Goal: Transaction & Acquisition: Purchase product/service

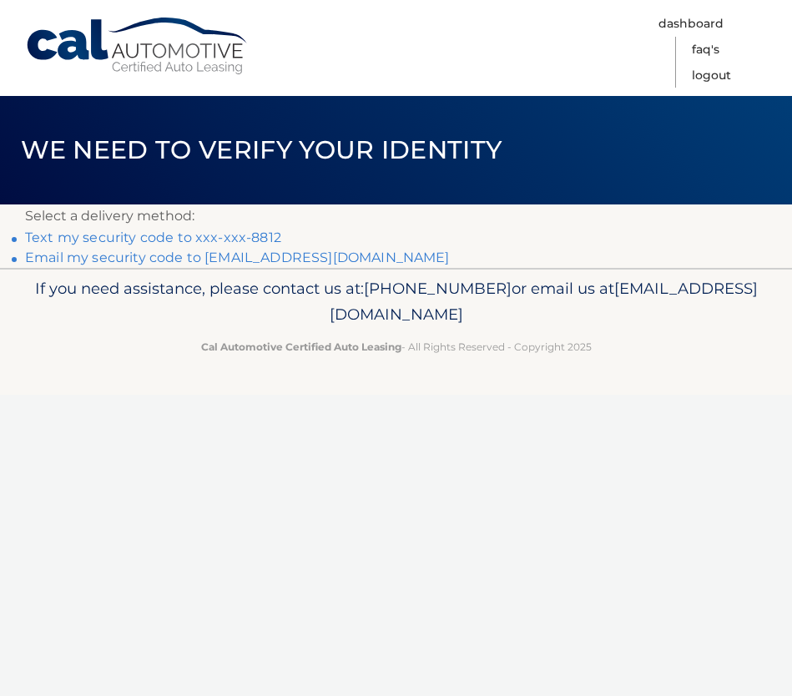
click at [253, 240] on link "Text my security code to xxx-xxx-8812" at bounding box center [153, 237] width 256 height 16
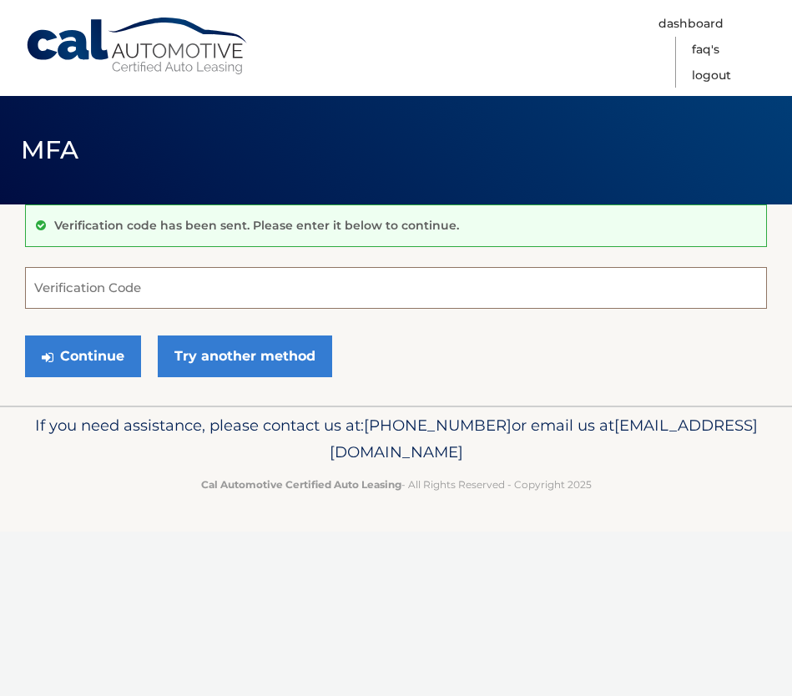
click at [78, 290] on input "Verification Code" at bounding box center [396, 288] width 742 height 42
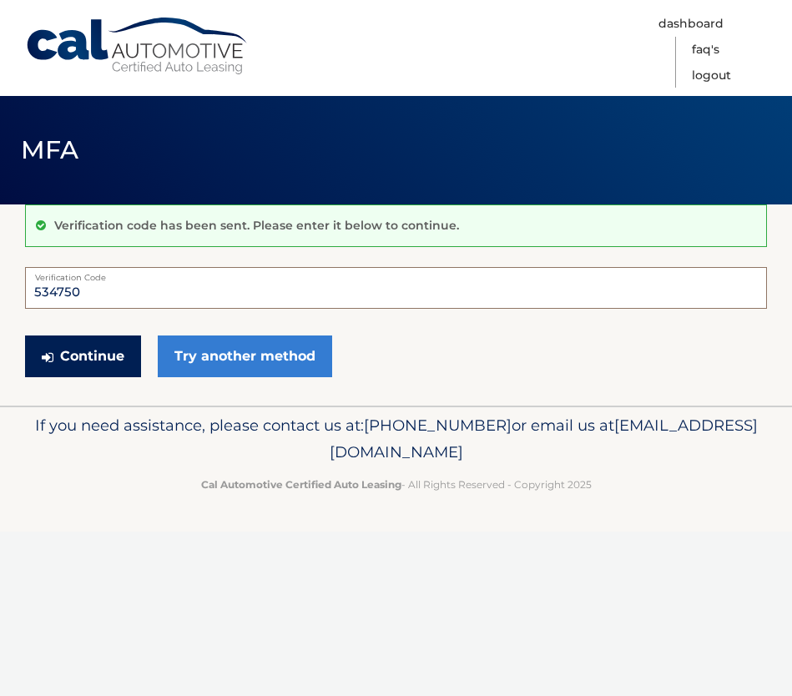
type input "534750"
click at [63, 355] on button "Continue" at bounding box center [83, 356] width 116 height 42
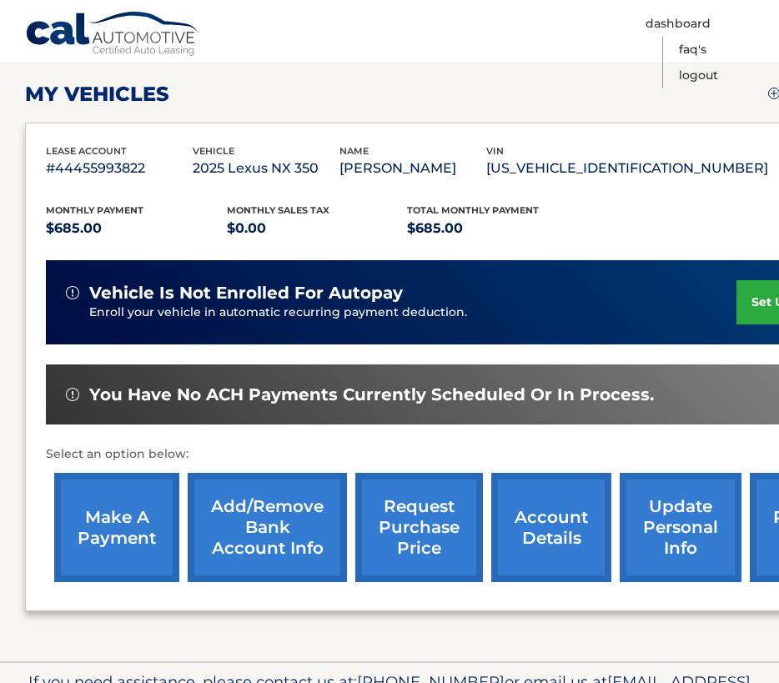
scroll to position [229, 0]
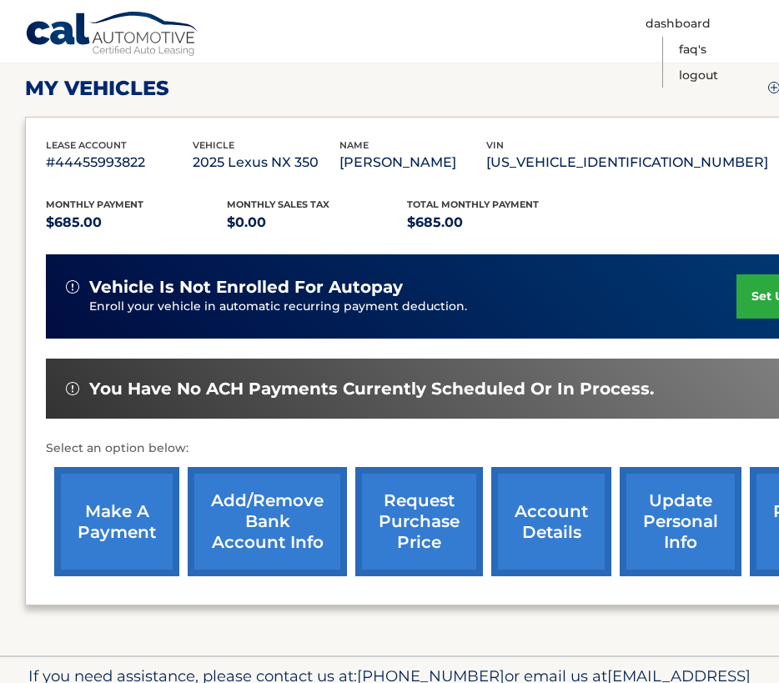
click at [108, 511] on link "make a payment" at bounding box center [116, 521] width 125 height 109
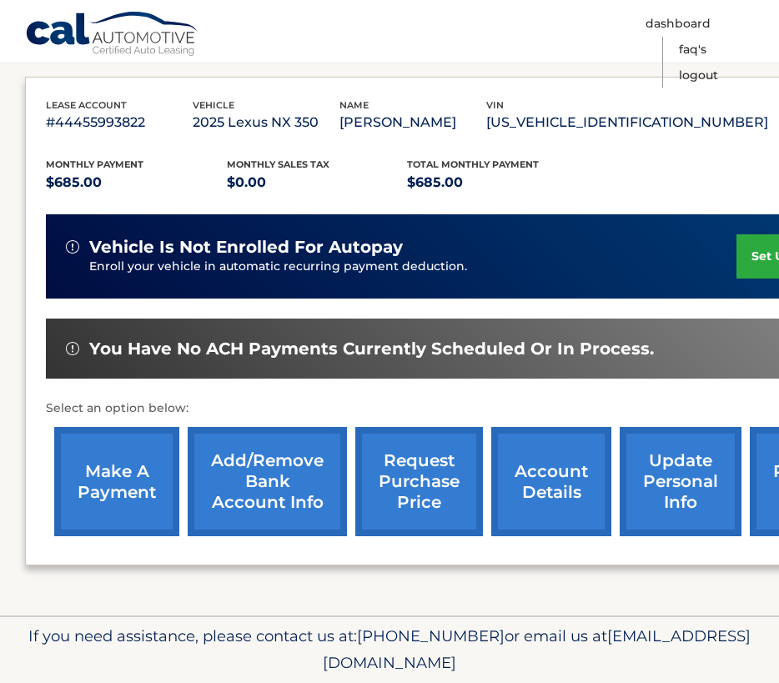
click at [111, 482] on link "make a payment" at bounding box center [116, 481] width 125 height 109
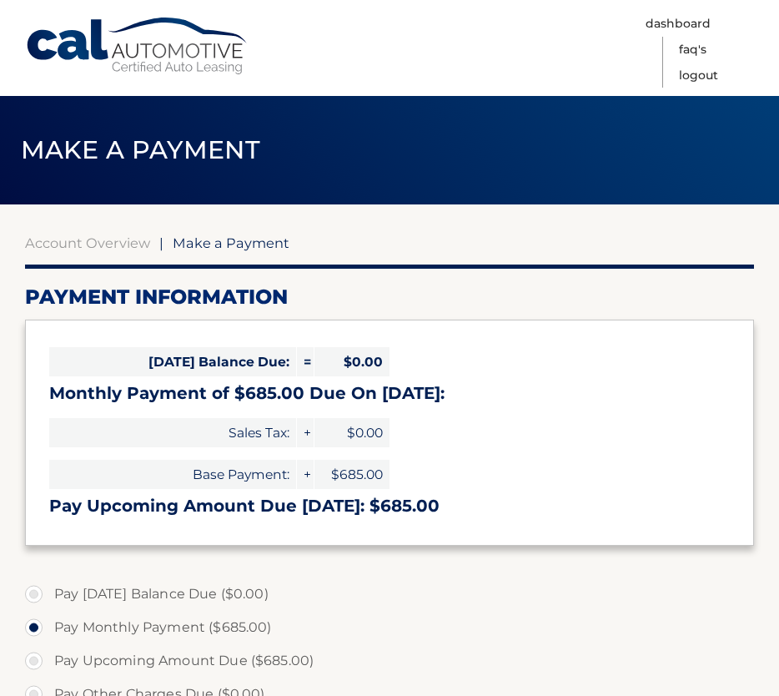
select select "ZDJjZjg4N2QtOTFmYy00NGI1LWE0MTUtOTdiODUxOWZmYTgy"
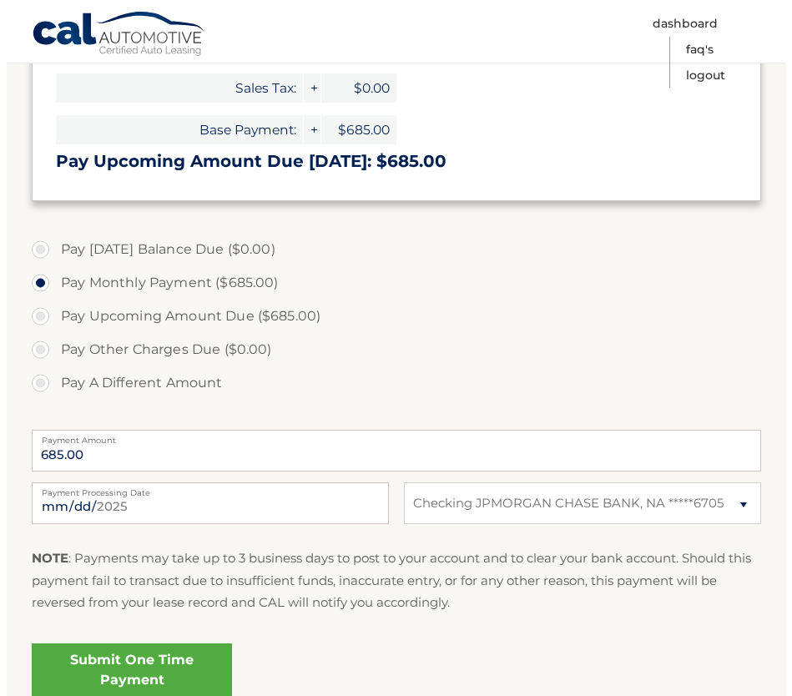
scroll to position [349, 0]
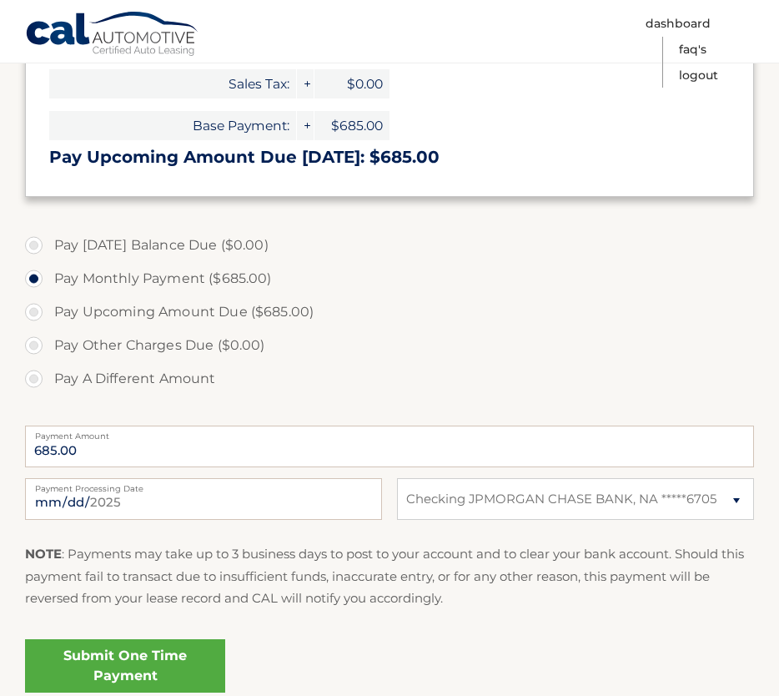
click at [164, 661] on link "Submit One Time Payment" at bounding box center [125, 665] width 200 height 53
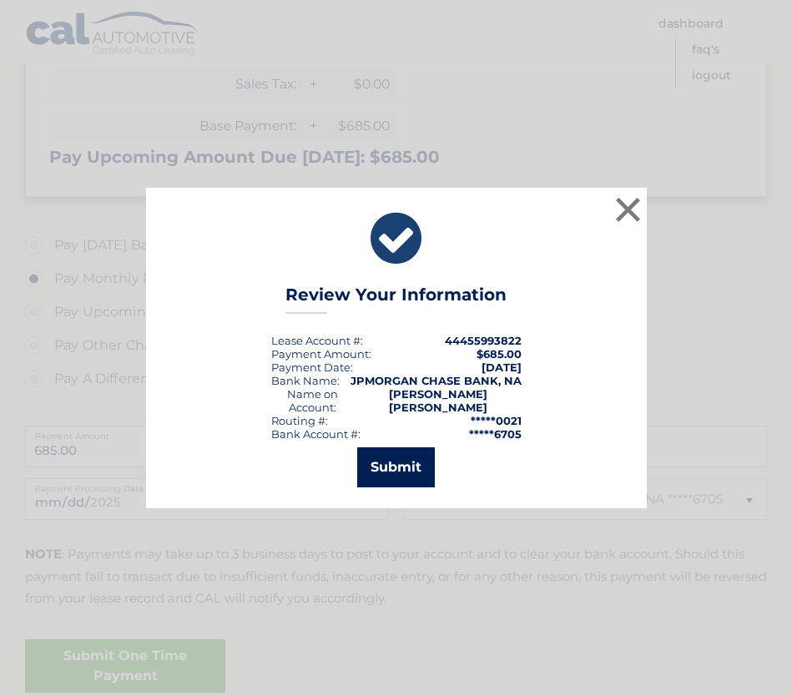
click at [389, 455] on button "Submit" at bounding box center [396, 467] width 78 height 40
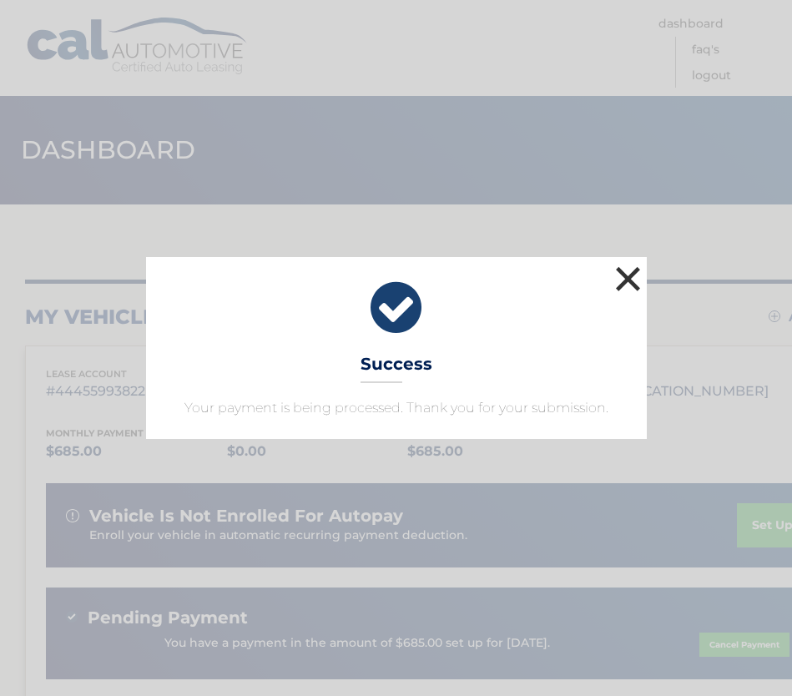
click at [619, 277] on button "×" at bounding box center [628, 278] width 33 height 33
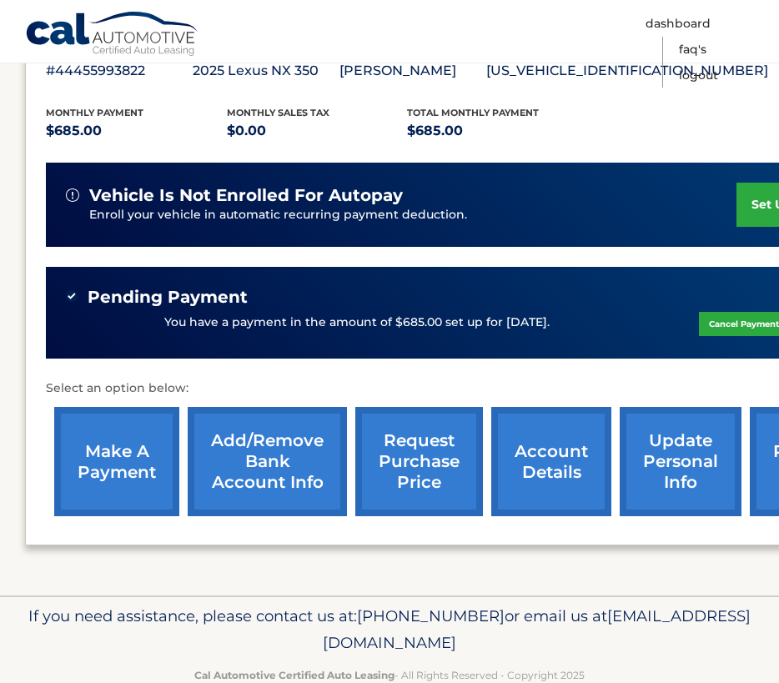
scroll to position [359, 0]
